Goal: Task Accomplishment & Management: Complete application form

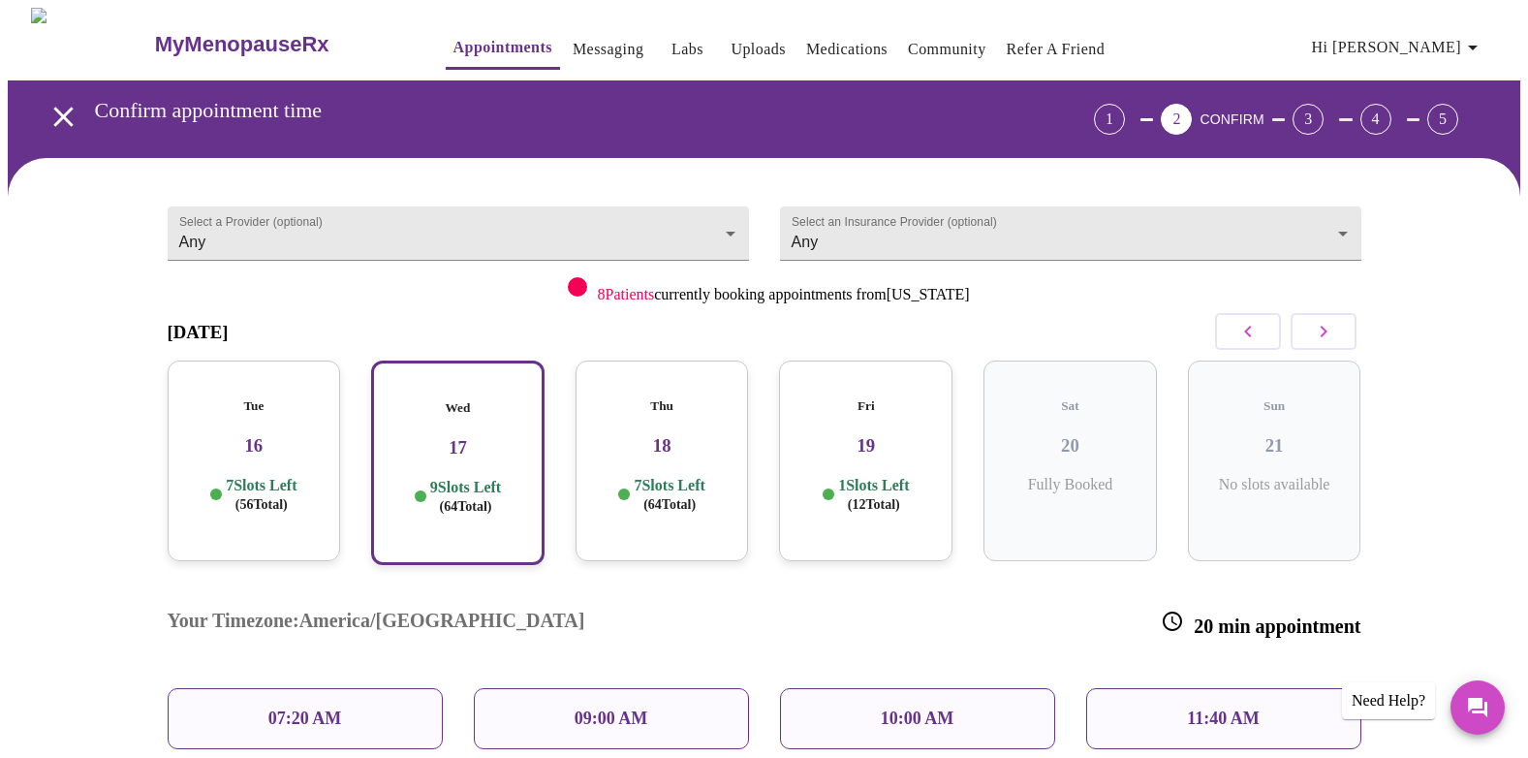
scroll to position [185, 0]
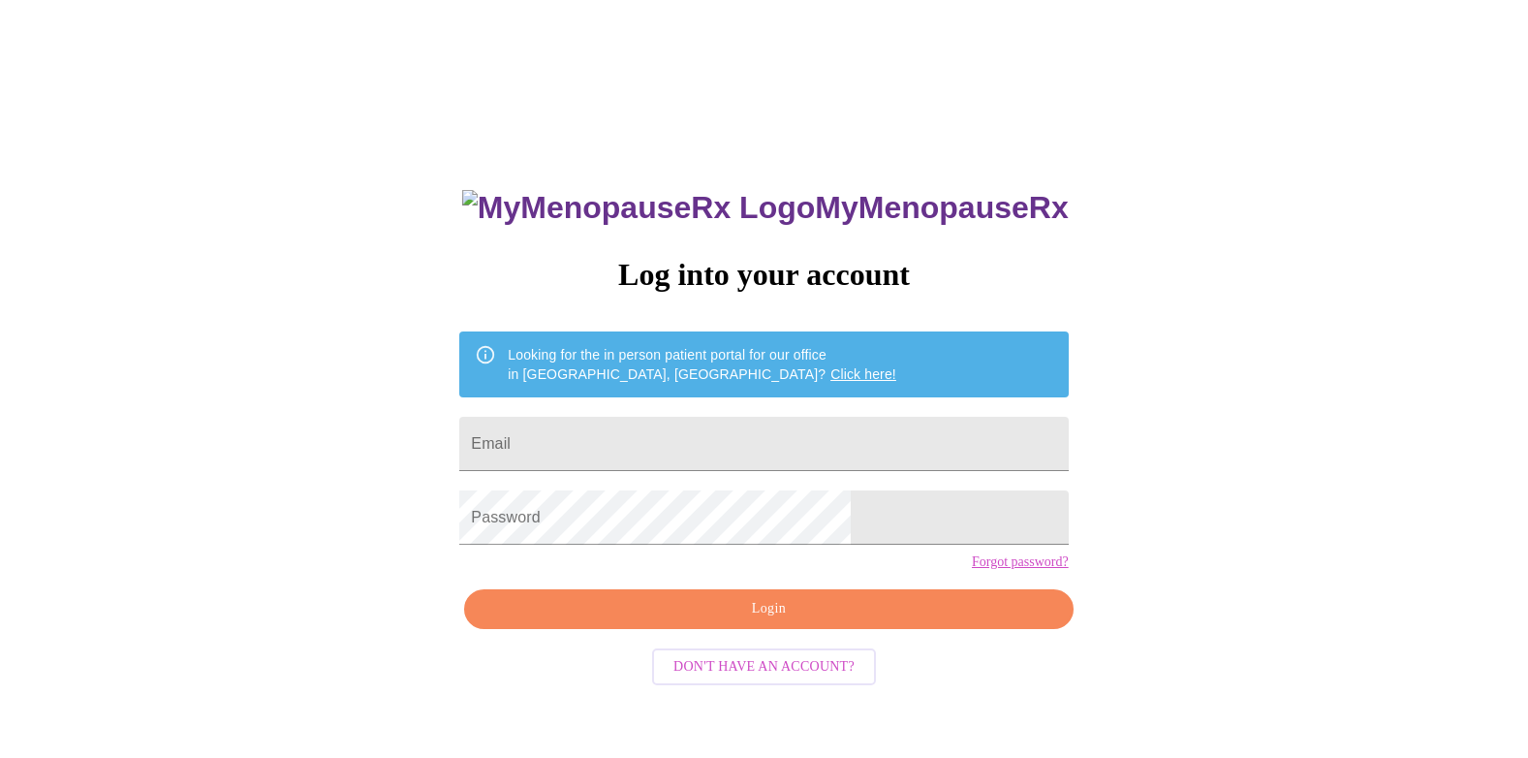
scroll to position [19, 0]
